Goal: Information Seeking & Learning: Check status

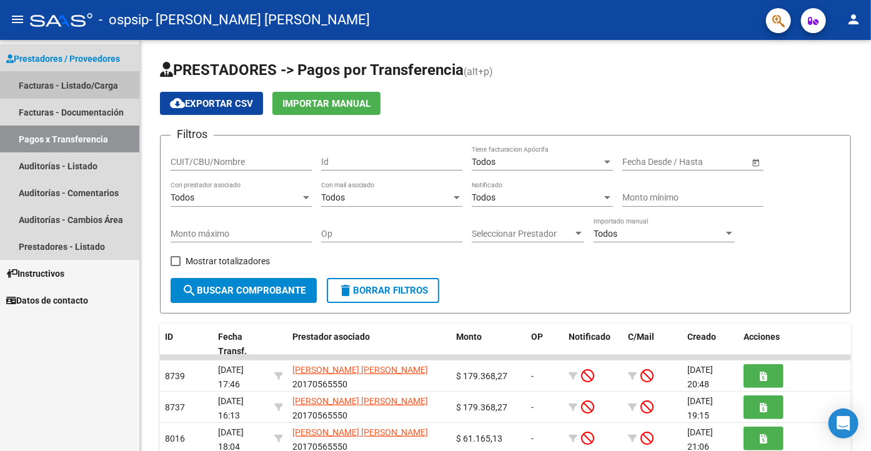
click at [75, 79] on link "Facturas - Listado/Carga" at bounding box center [69, 85] width 139 height 27
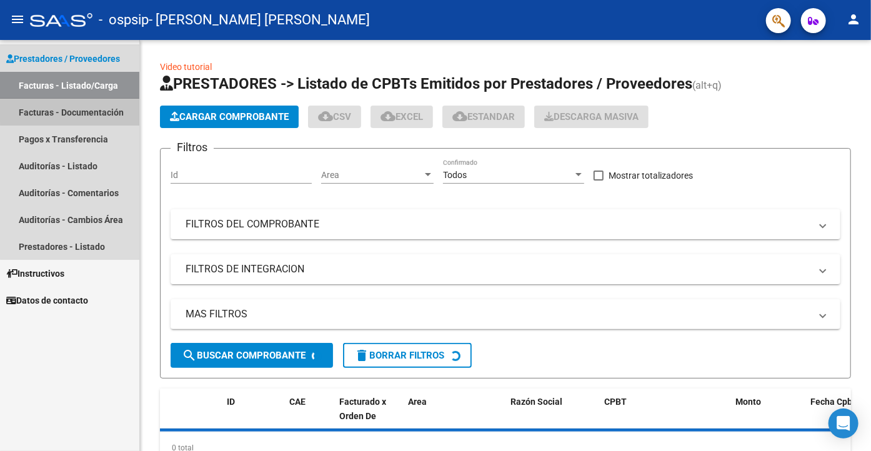
click at [79, 109] on link "Facturas - Documentación" at bounding box center [69, 112] width 139 height 27
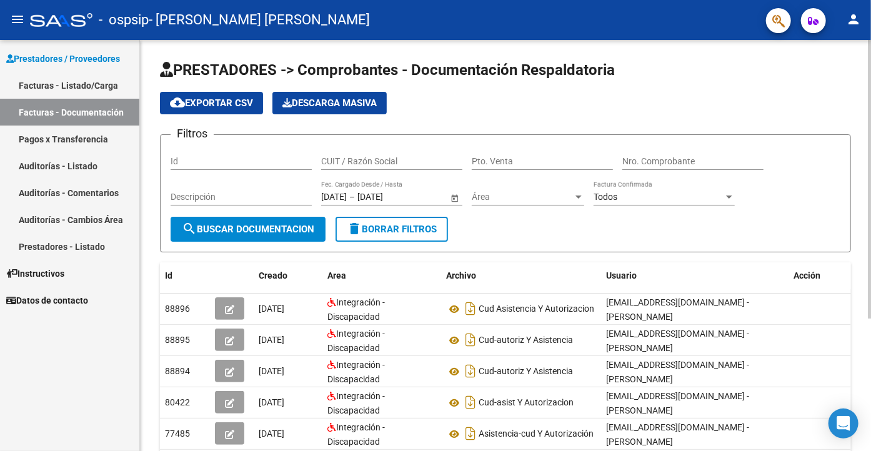
drag, startPoint x: 867, startPoint y: 113, endPoint x: 869, endPoint y: 185, distance: 71.9
click at [855, 81] on div "PRESTADORES -> Comprobantes - Documentación Respaldatoria cloud_download Export…" at bounding box center [505, 345] width 731 height 610
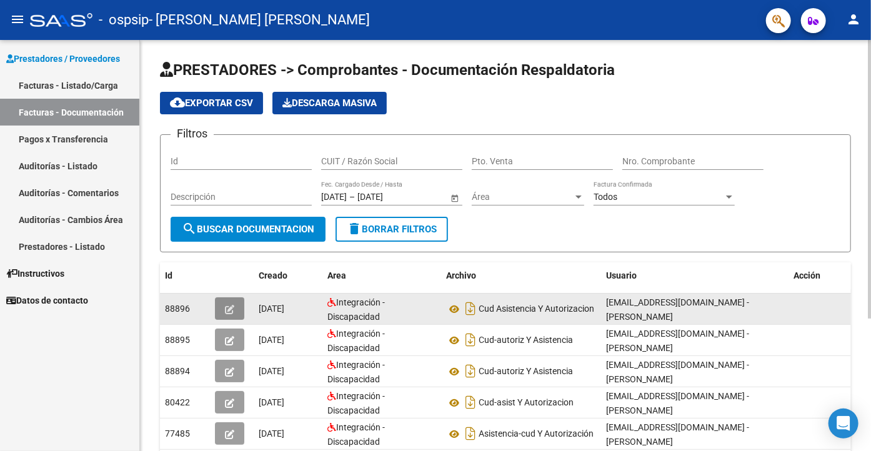
click at [226, 309] on icon "button" at bounding box center [229, 309] width 9 height 9
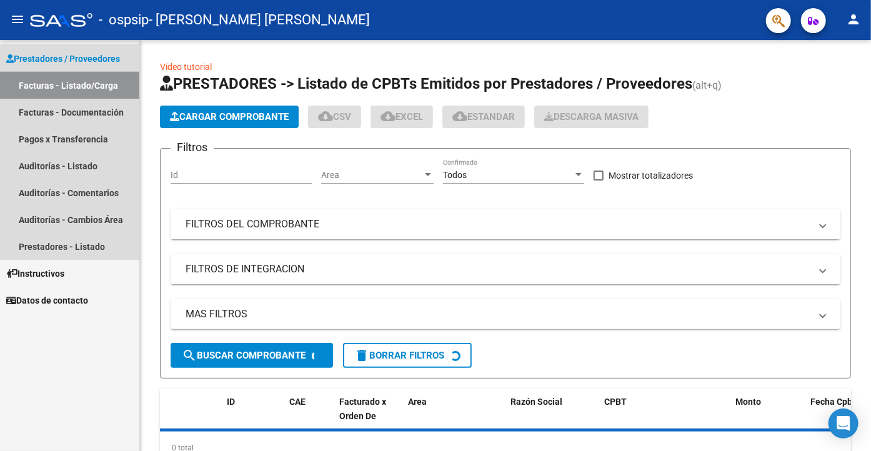
click at [64, 89] on link "Facturas - Listado/Carga" at bounding box center [69, 85] width 139 height 27
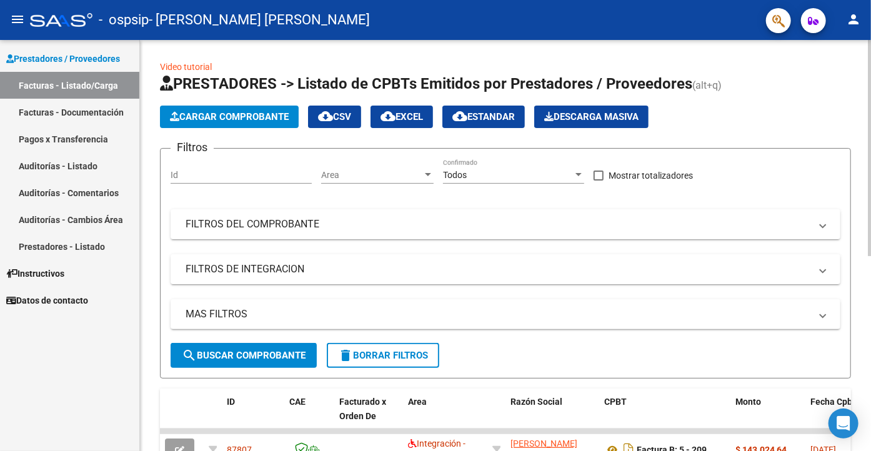
drag, startPoint x: 866, startPoint y: 119, endPoint x: 870, endPoint y: 226, distance: 106.9
click at [870, 226] on div "Video tutorial PRESTADORES -> Listado de CPBTs Emitidos por Prestadores / Prove…" at bounding box center [507, 431] width 734 height 782
click at [865, 414] on div "Video tutorial PRESTADORES -> Listado de CPBTs Emitidos por Prestadores / Prove…" at bounding box center [505, 431] width 731 height 782
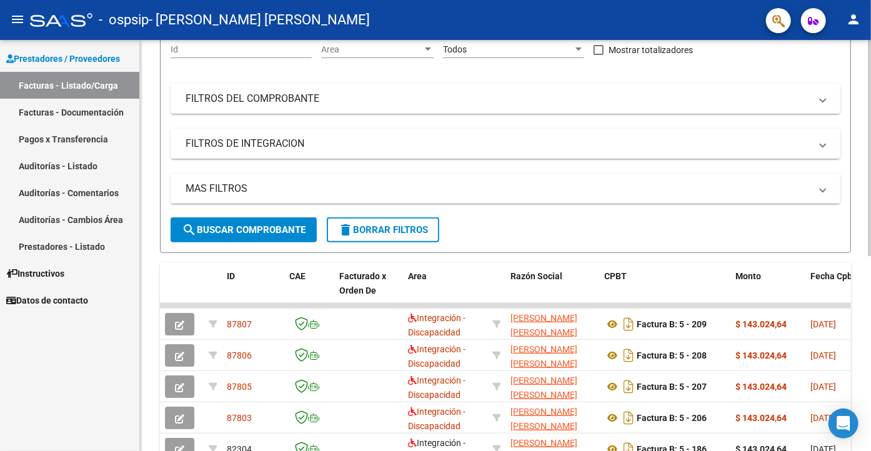
scroll to position [157, 0]
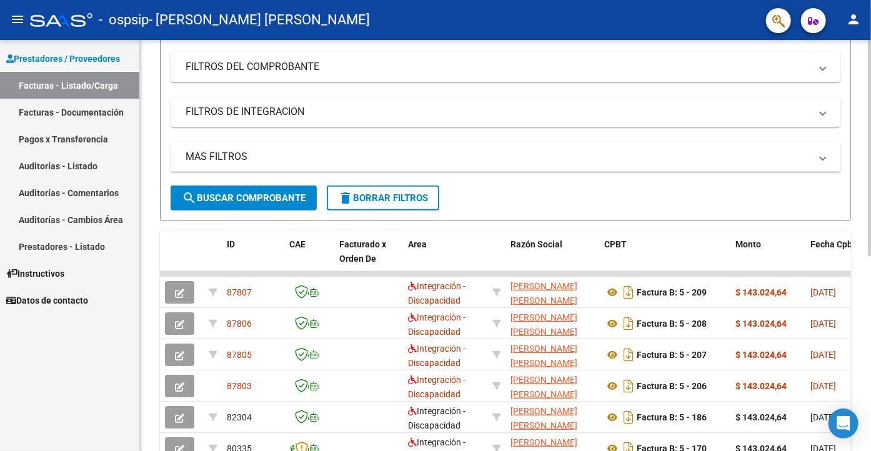
click at [232, 66] on mat-panel-title "FILTROS DEL COMPROBANTE" at bounding box center [498, 67] width 625 height 14
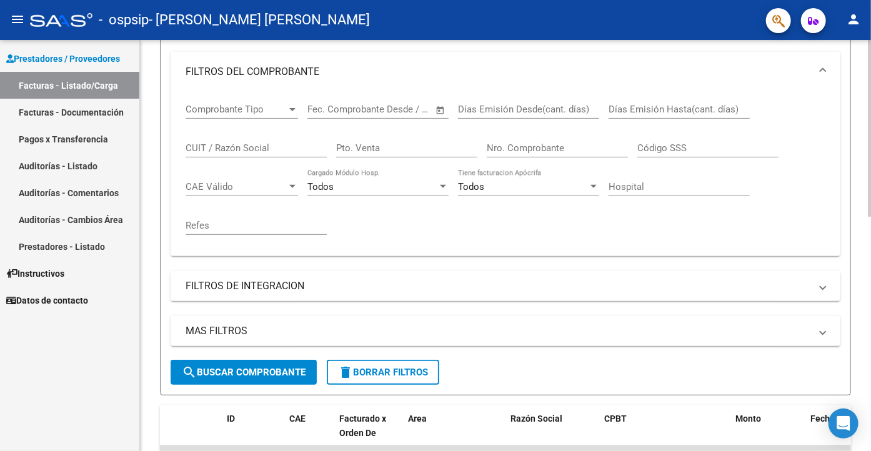
click at [670, 186] on input "Hospital" at bounding box center [679, 186] width 141 height 11
click at [543, 187] on div "Todos" at bounding box center [523, 186] width 130 height 11
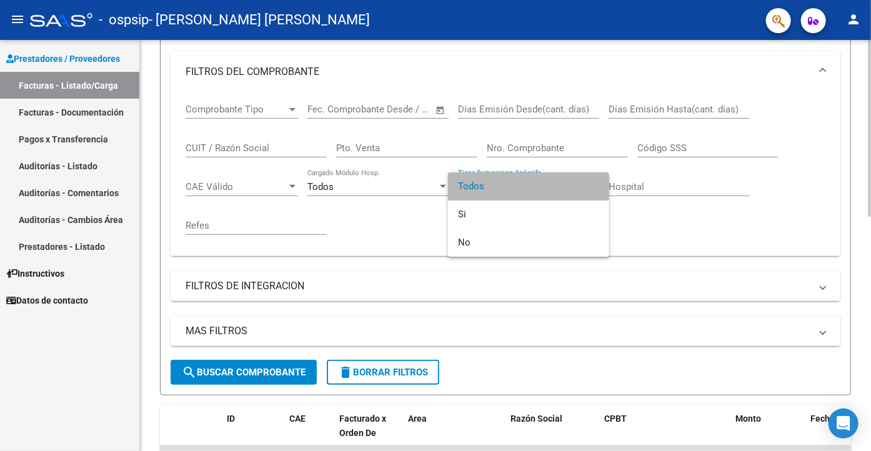
click at [543, 187] on span "Todos" at bounding box center [528, 186] width 141 height 28
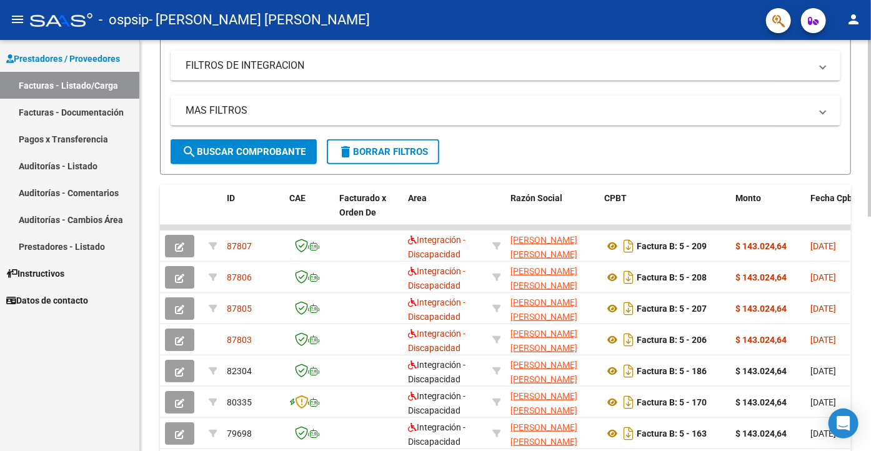
scroll to position [382, 0]
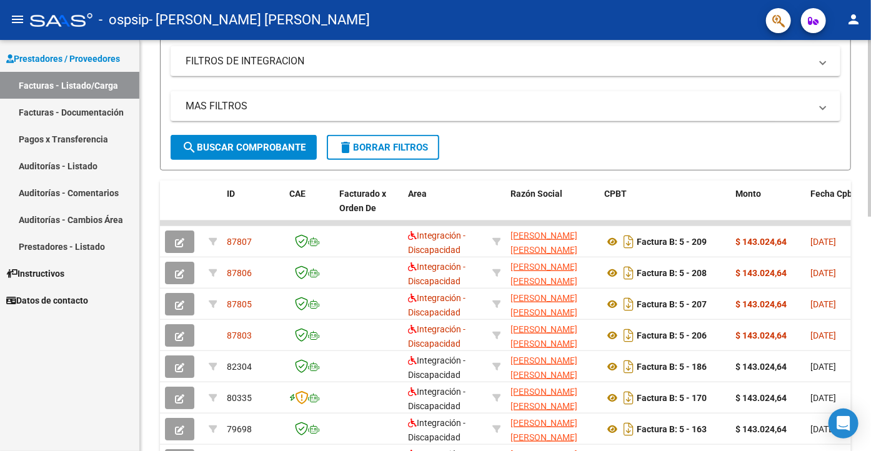
click at [870, 217] on div at bounding box center [869, 128] width 3 height 177
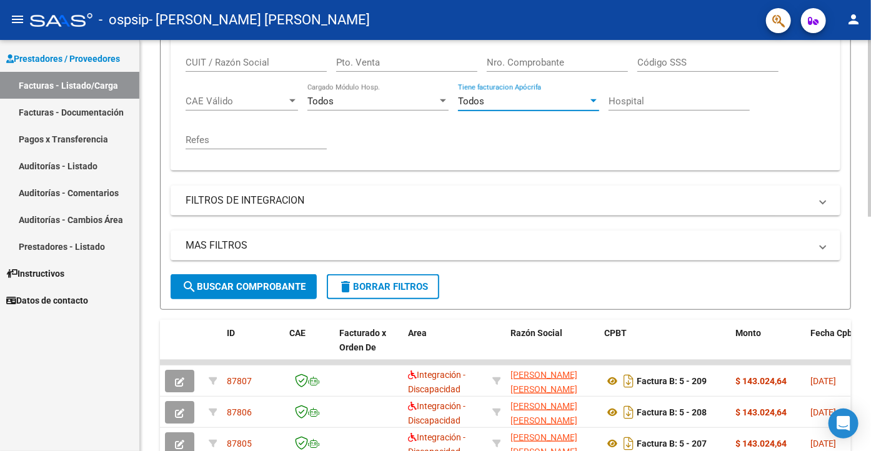
scroll to position [48, 0]
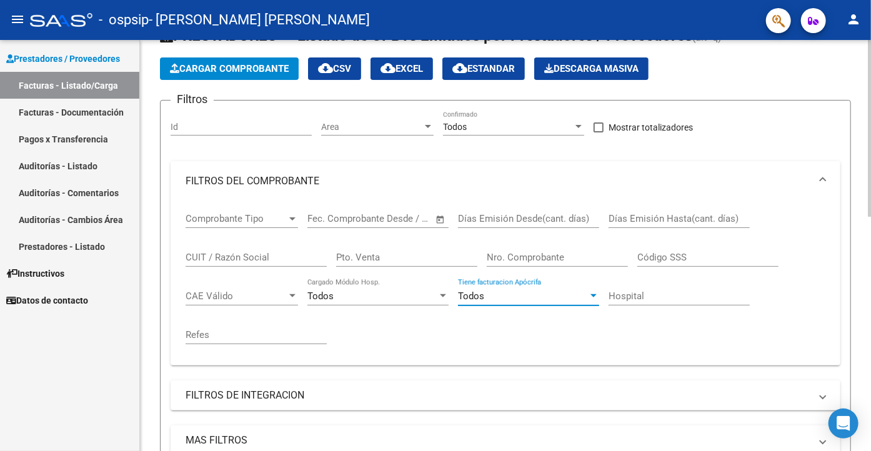
click at [870, 97] on div at bounding box center [869, 128] width 3 height 177
click at [576, 124] on div at bounding box center [578, 127] width 11 height 10
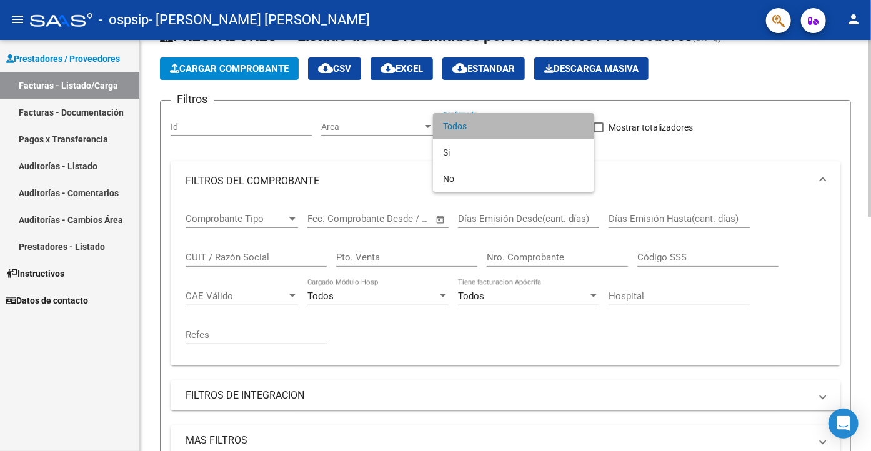
click at [576, 124] on span "Todos" at bounding box center [513, 126] width 141 height 26
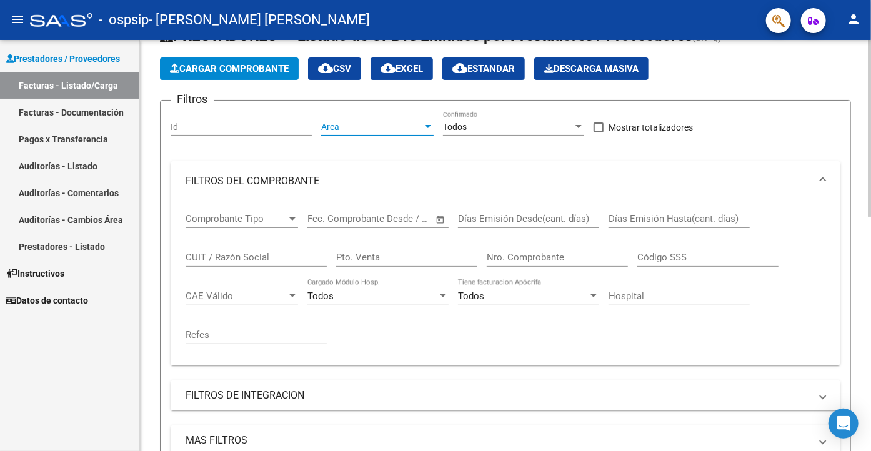
click at [415, 126] on span "Area" at bounding box center [371, 127] width 101 height 11
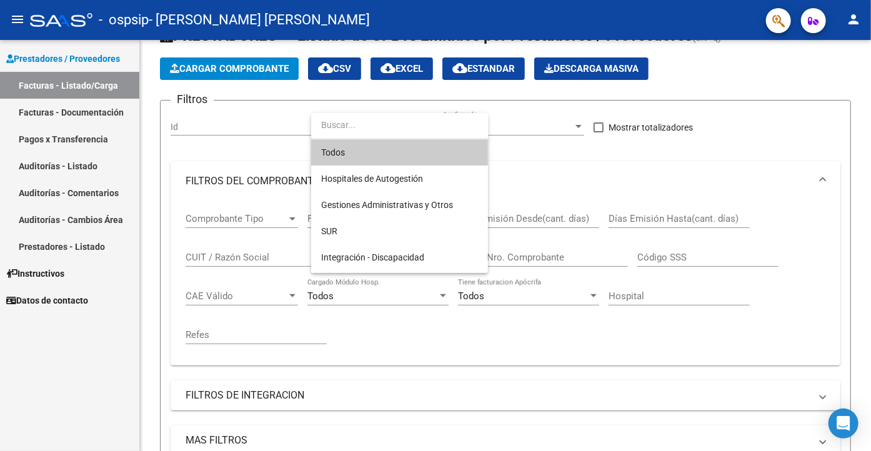
click at [379, 126] on input "dropdown search" at bounding box center [399, 125] width 177 height 26
click at [241, 109] on div at bounding box center [435, 225] width 871 height 451
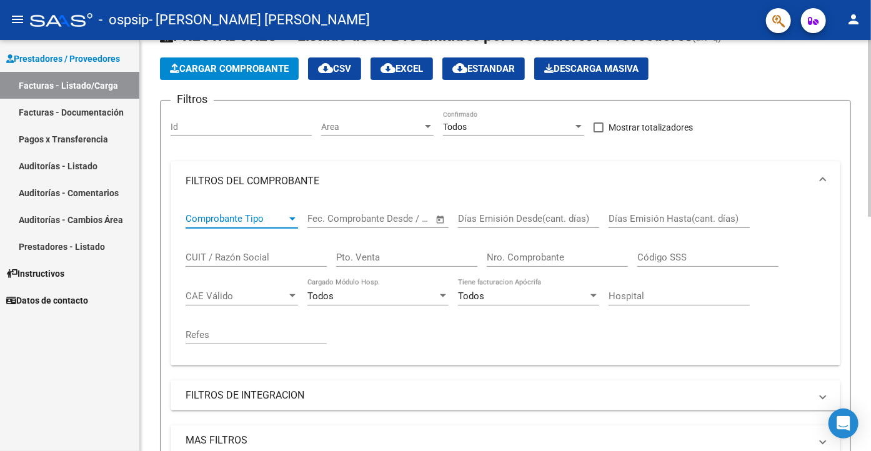
click at [291, 216] on div at bounding box center [292, 219] width 11 height 10
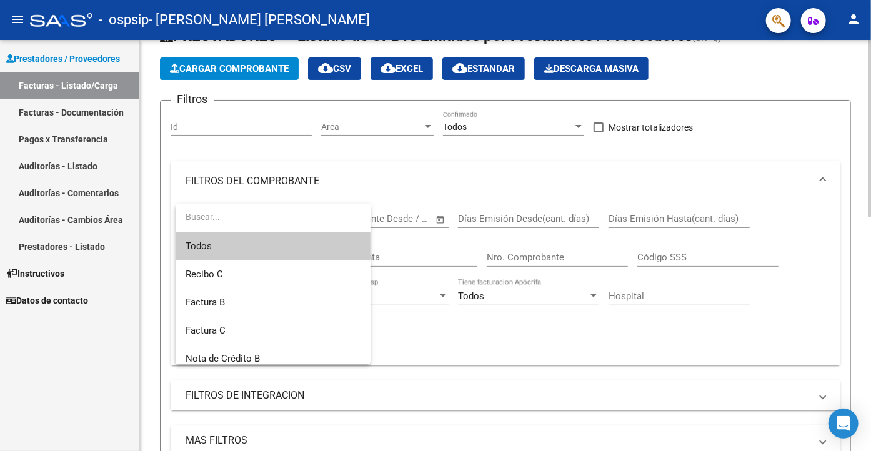
click at [291, 216] on input "dropdown search" at bounding box center [273, 217] width 195 height 26
click at [397, 171] on div at bounding box center [435, 225] width 871 height 451
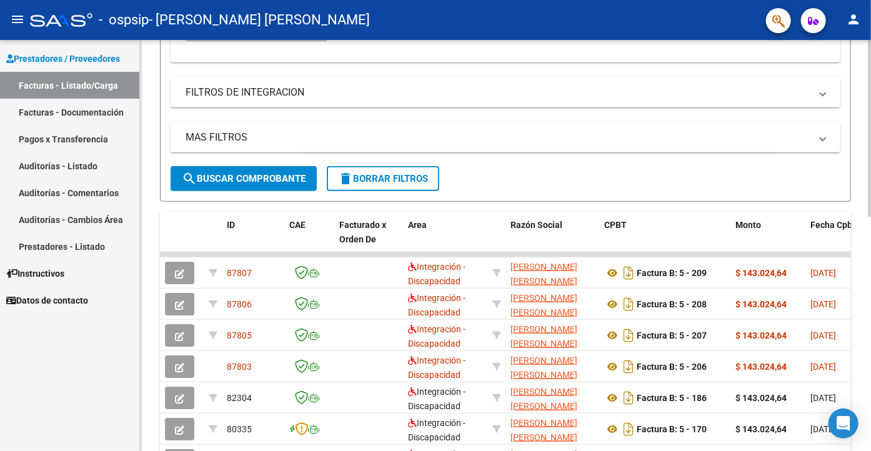
scroll to position [350, 0]
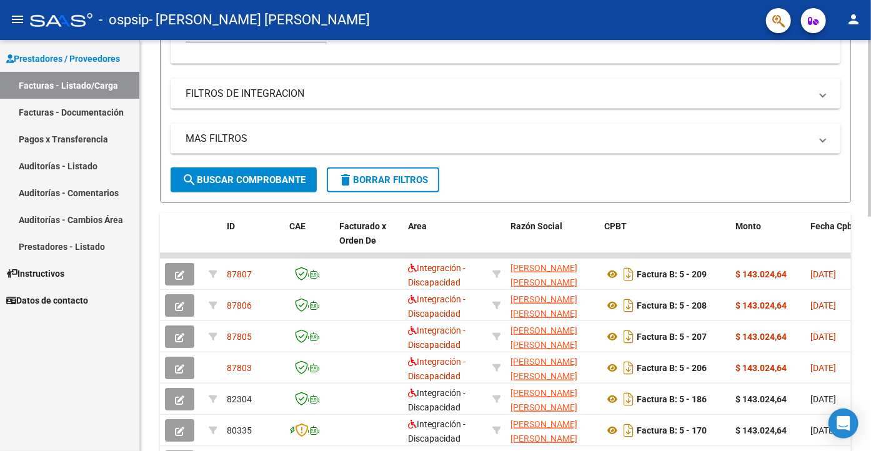
click at [870, 217] on div at bounding box center [869, 128] width 3 height 177
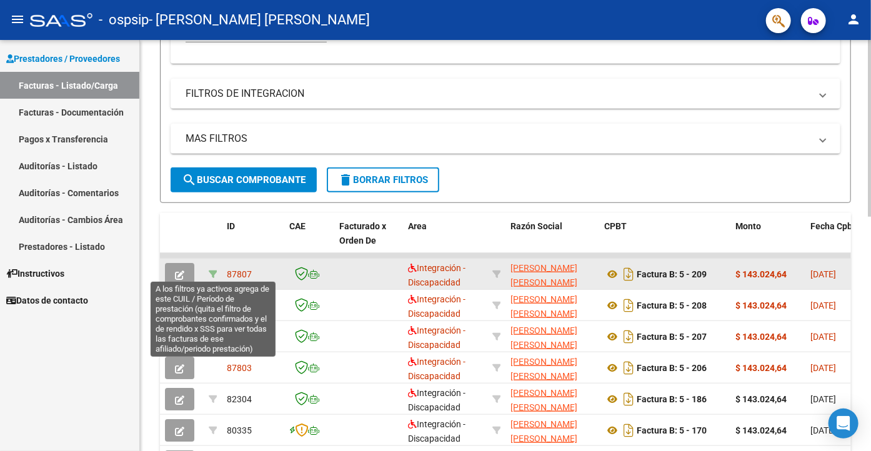
click at [213, 271] on icon at bounding box center [213, 274] width 9 height 9
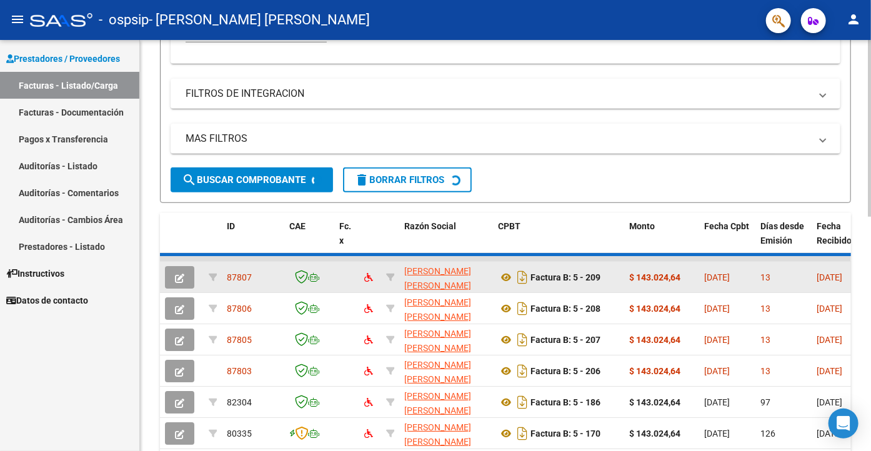
type input "202505"
type input "20422372777"
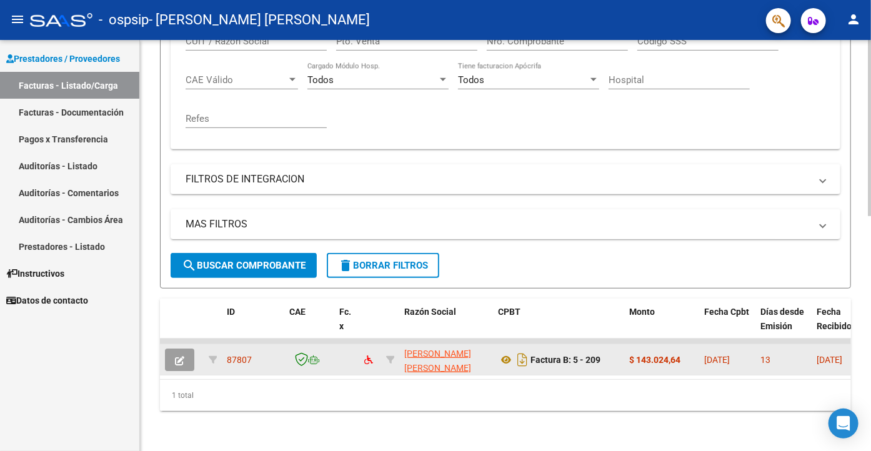
scroll to position [262, 0]
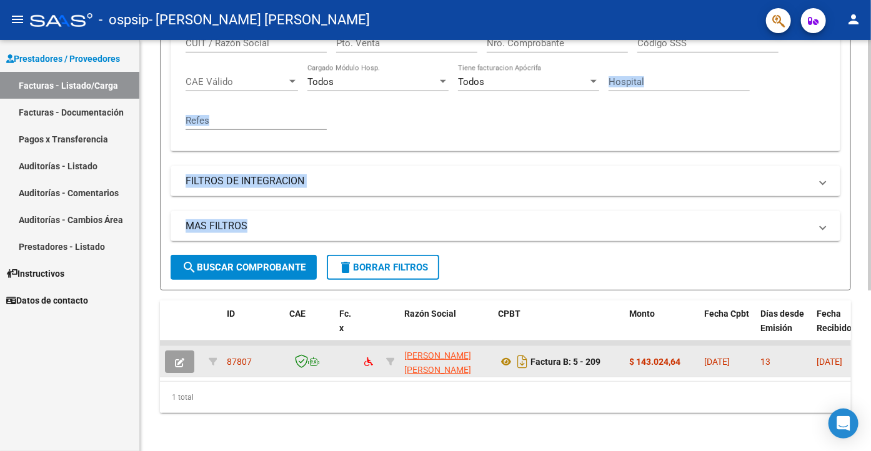
drag, startPoint x: 867, startPoint y: 244, endPoint x: 867, endPoint y: 75, distance: 168.7
click at [867, 75] on div "Video tutorial PRESTADORES -> Listado de CPBTs Emitidos por Prestadores / Prove…" at bounding box center [505, 115] width 731 height 675
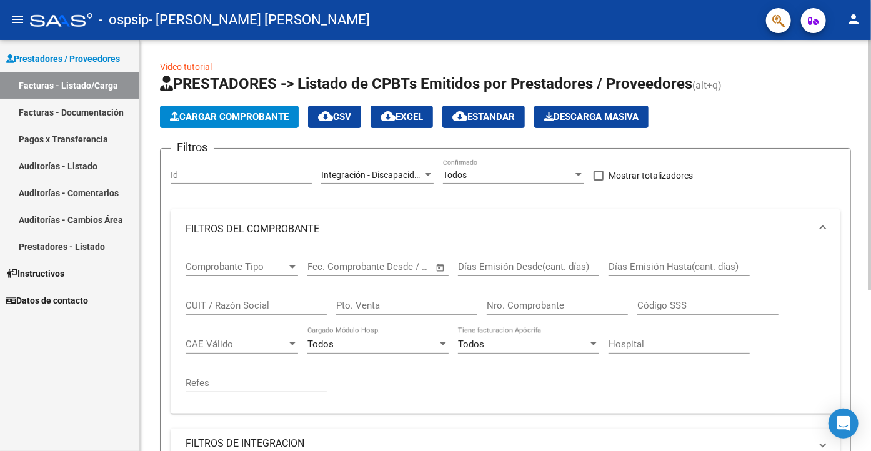
click at [870, 79] on div at bounding box center [869, 165] width 3 height 251
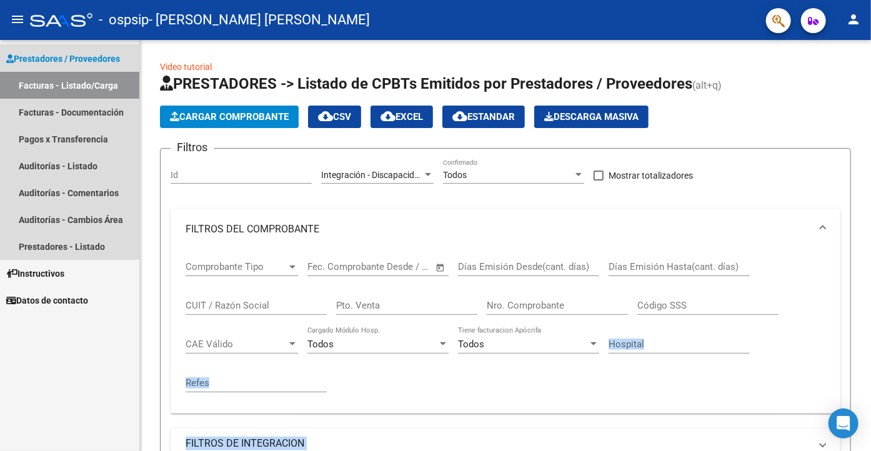
click at [56, 56] on span "Prestadores / Proveedores" at bounding box center [63, 59] width 114 height 14
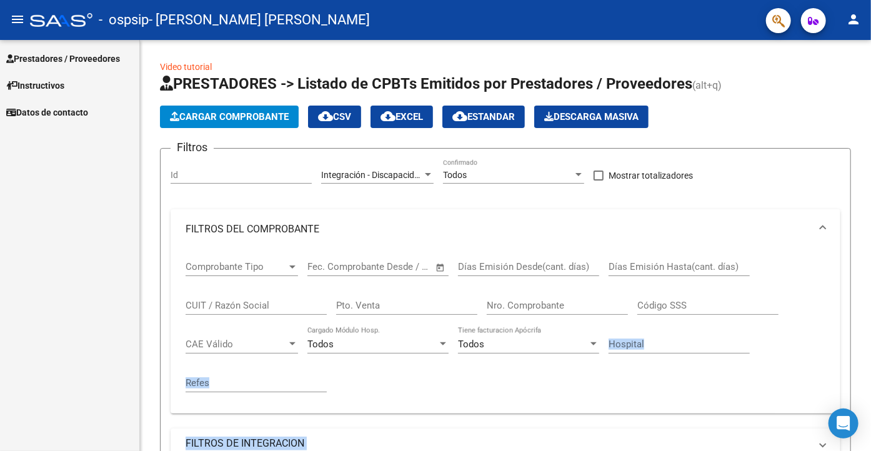
click at [43, 56] on span "Prestadores / Proveedores" at bounding box center [63, 59] width 114 height 14
